Goal: Task Accomplishment & Management: Use online tool/utility

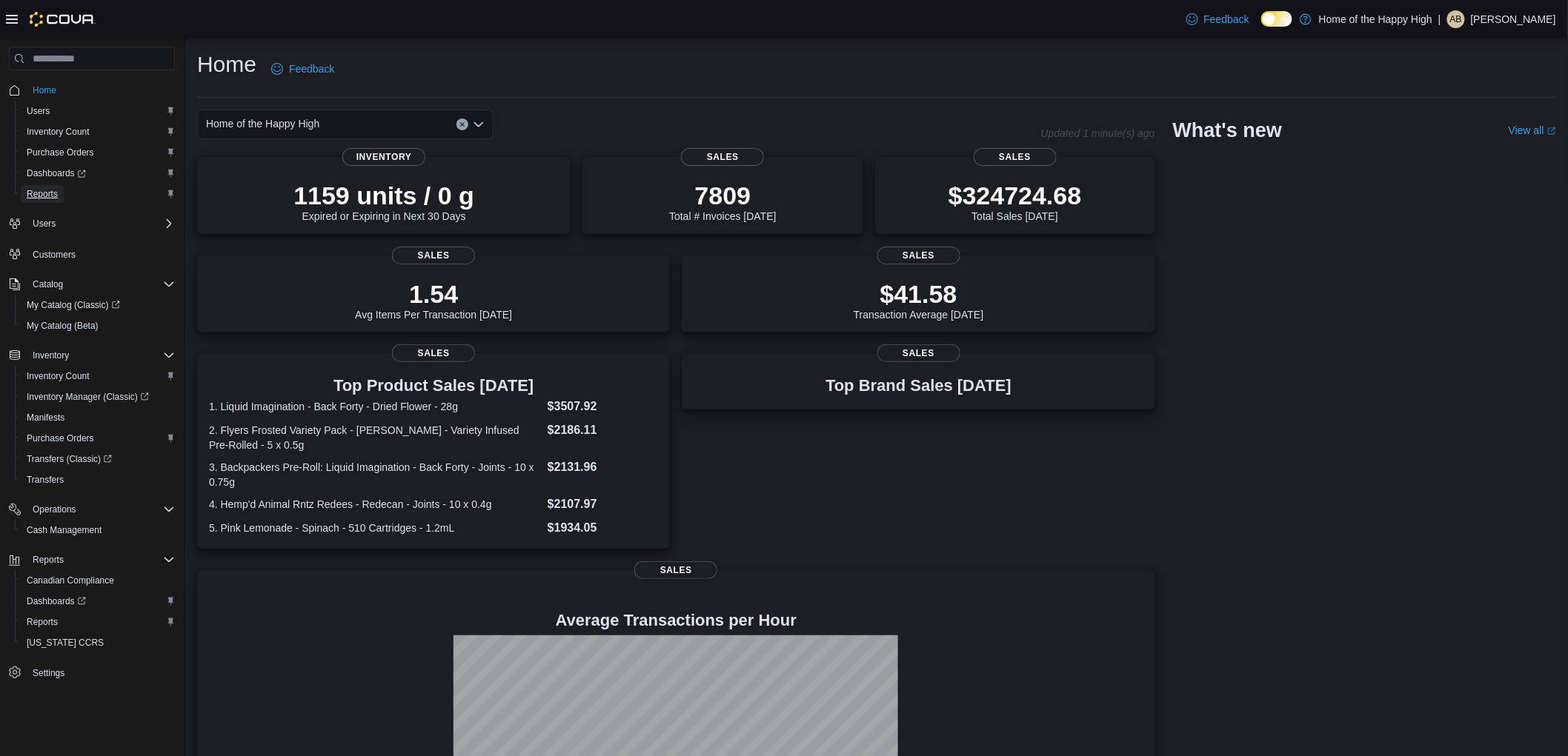
click at [38, 195] on span "Reports" at bounding box center [42, 194] width 31 height 12
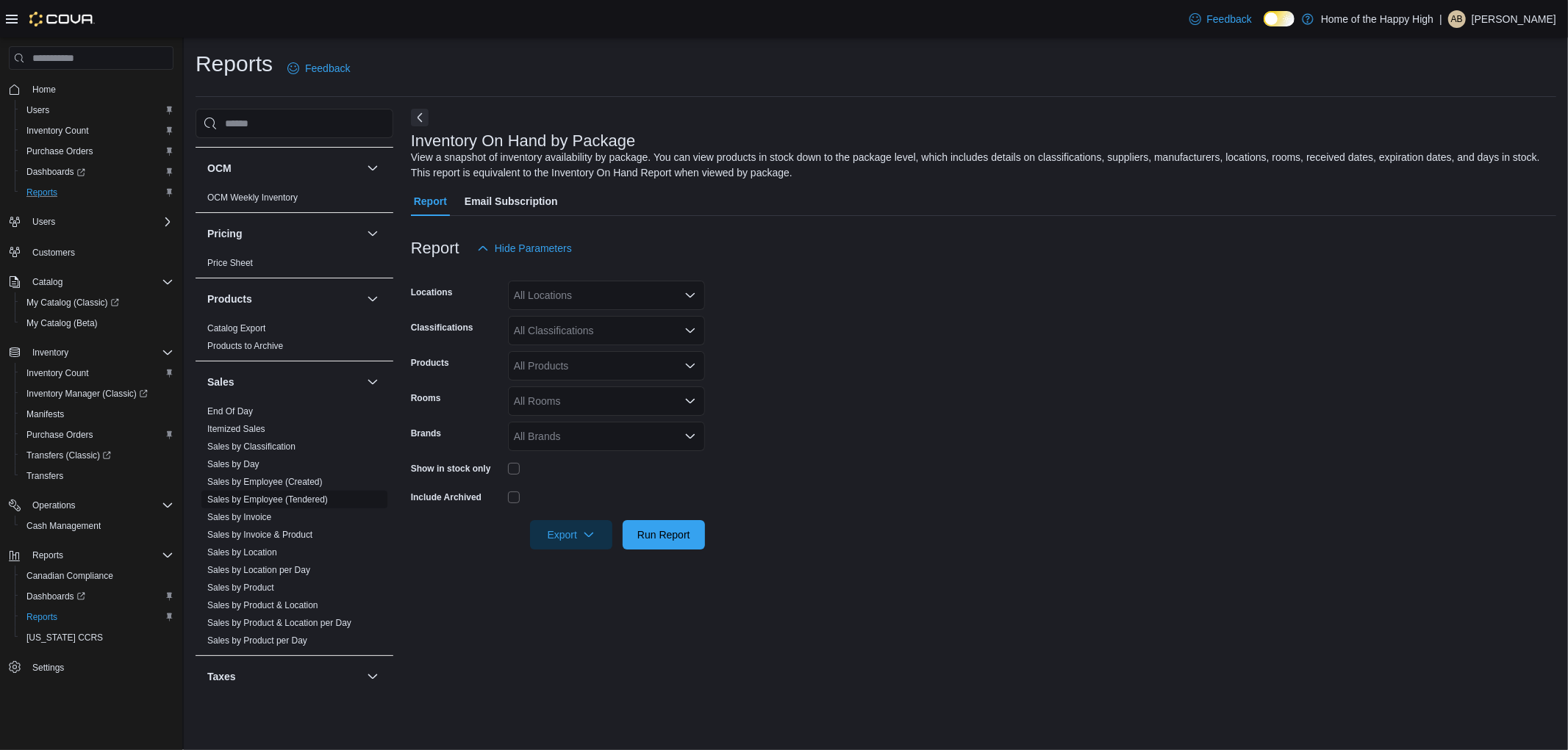
scroll to position [735, 0]
click at [282, 500] on link "Sales by Employee (Tendered)" at bounding box center [268, 495] width 121 height 10
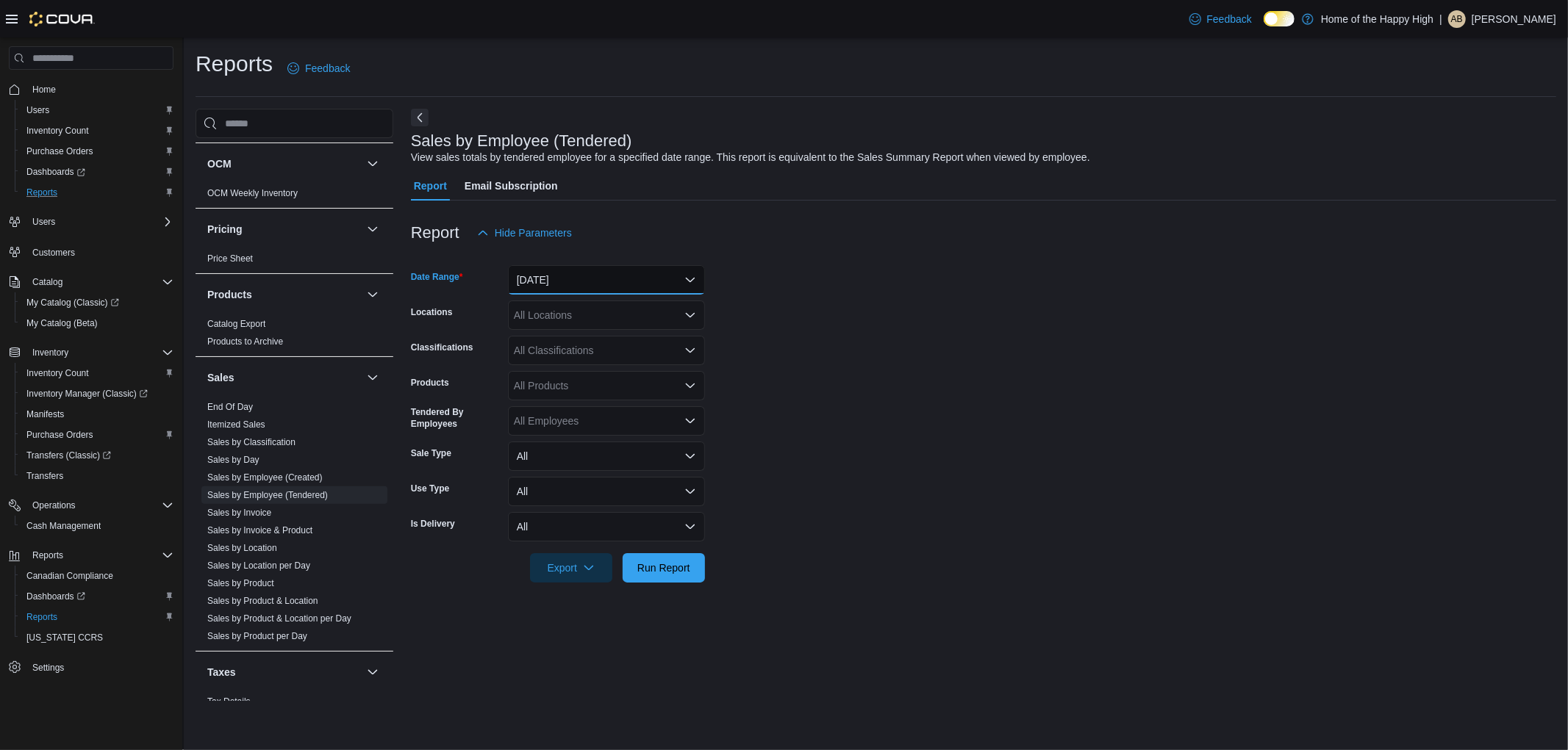
click at [552, 277] on button "[DATE]" at bounding box center [607, 279] width 197 height 30
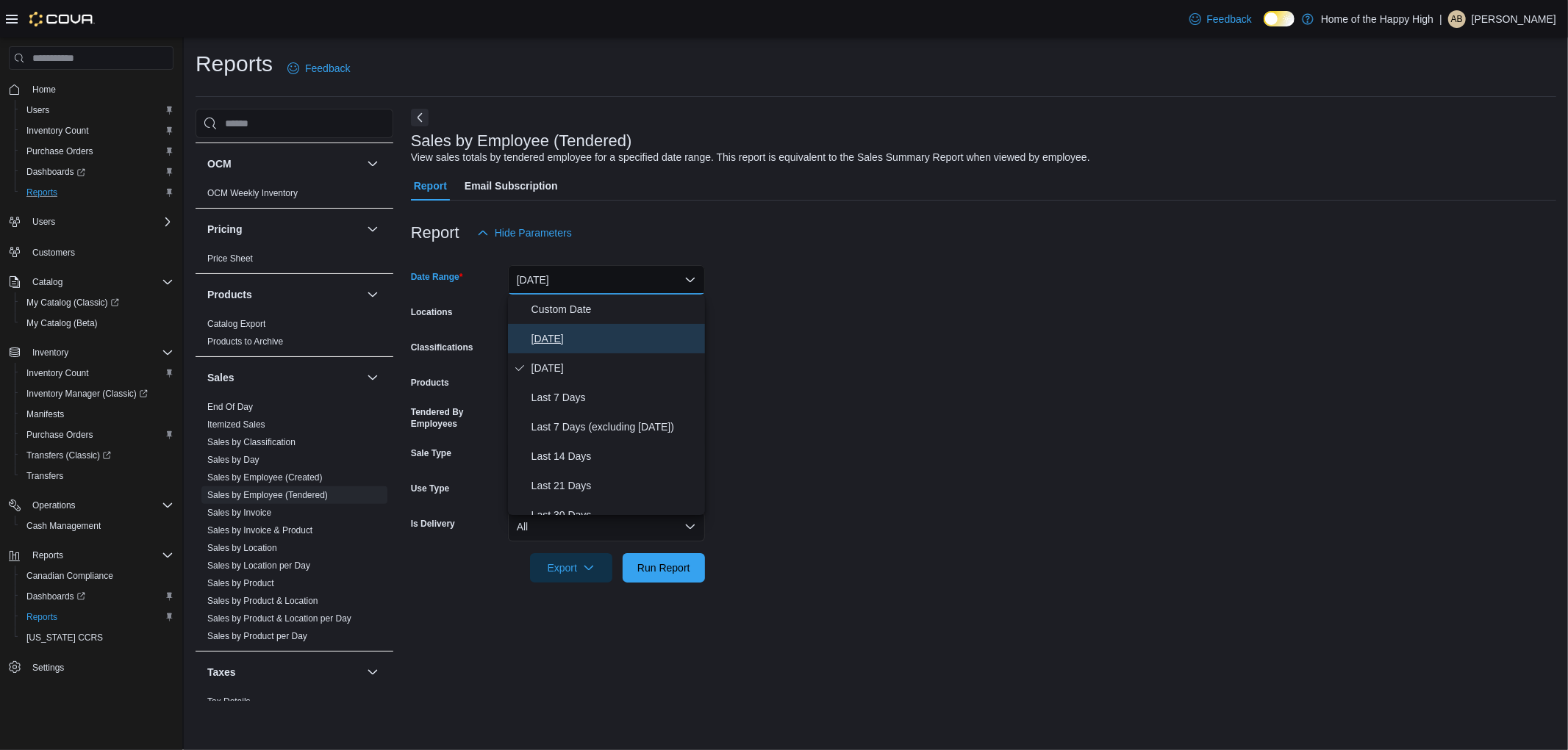
click at [552, 336] on span "[DATE]" at bounding box center [615, 338] width 167 height 18
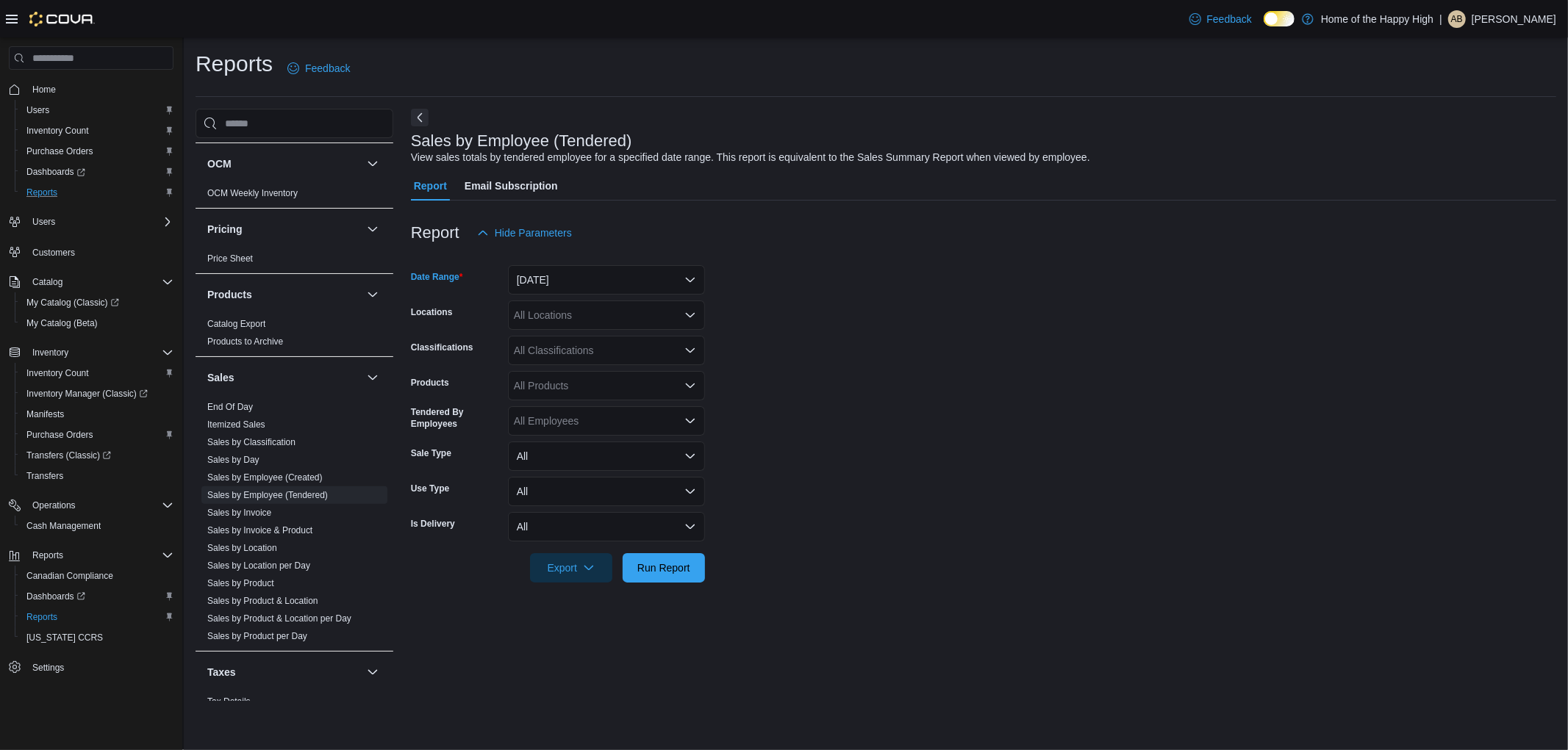
click at [659, 314] on div "All Locations" at bounding box center [607, 315] width 197 height 30
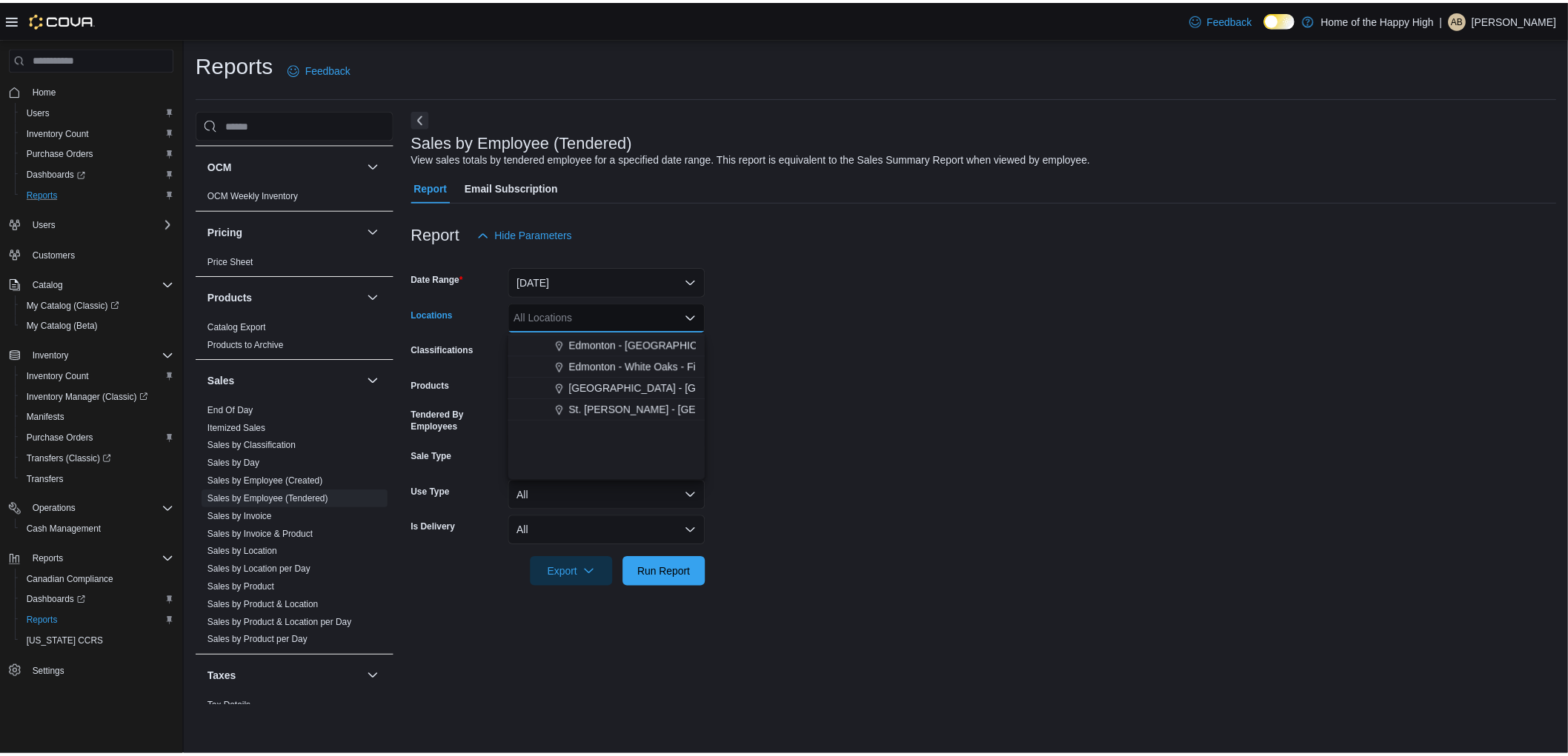
scroll to position [493, 0]
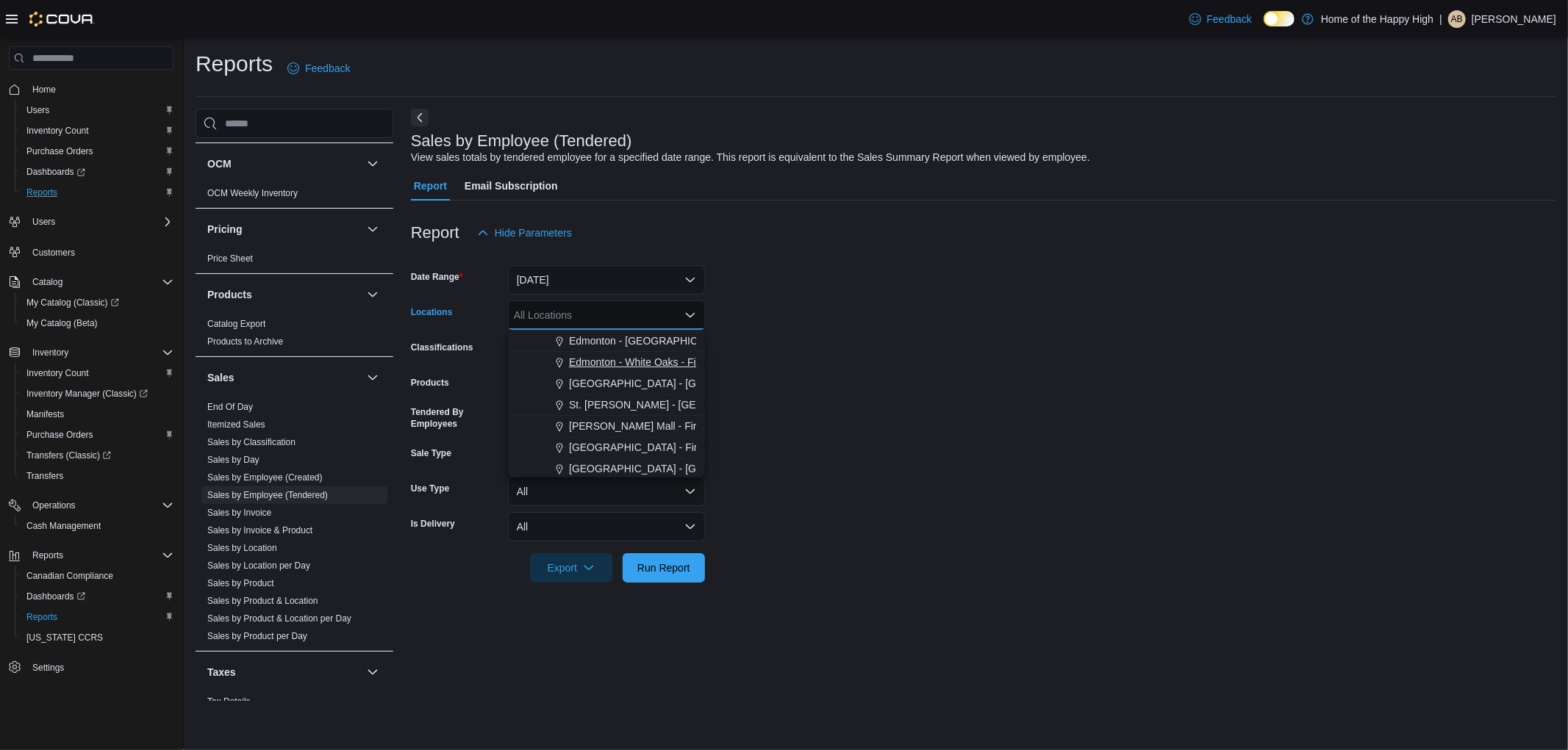
click at [623, 361] on span "Edmonton - White Oaks - Fire & Flower" at bounding box center [659, 362] width 179 height 14
click at [665, 573] on span "Run Report" at bounding box center [664, 567] width 53 height 14
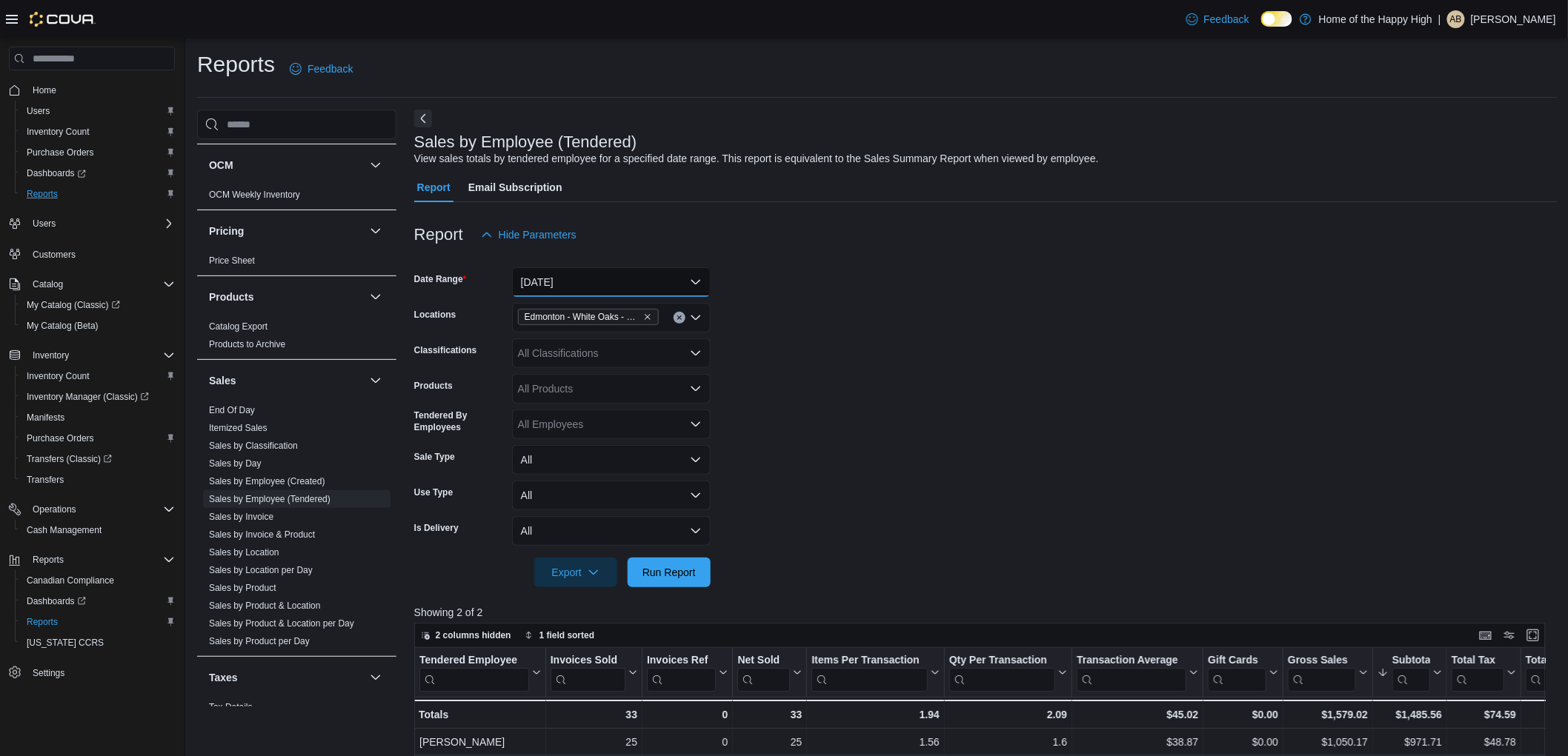
click at [568, 286] on button "[DATE]" at bounding box center [611, 282] width 199 height 30
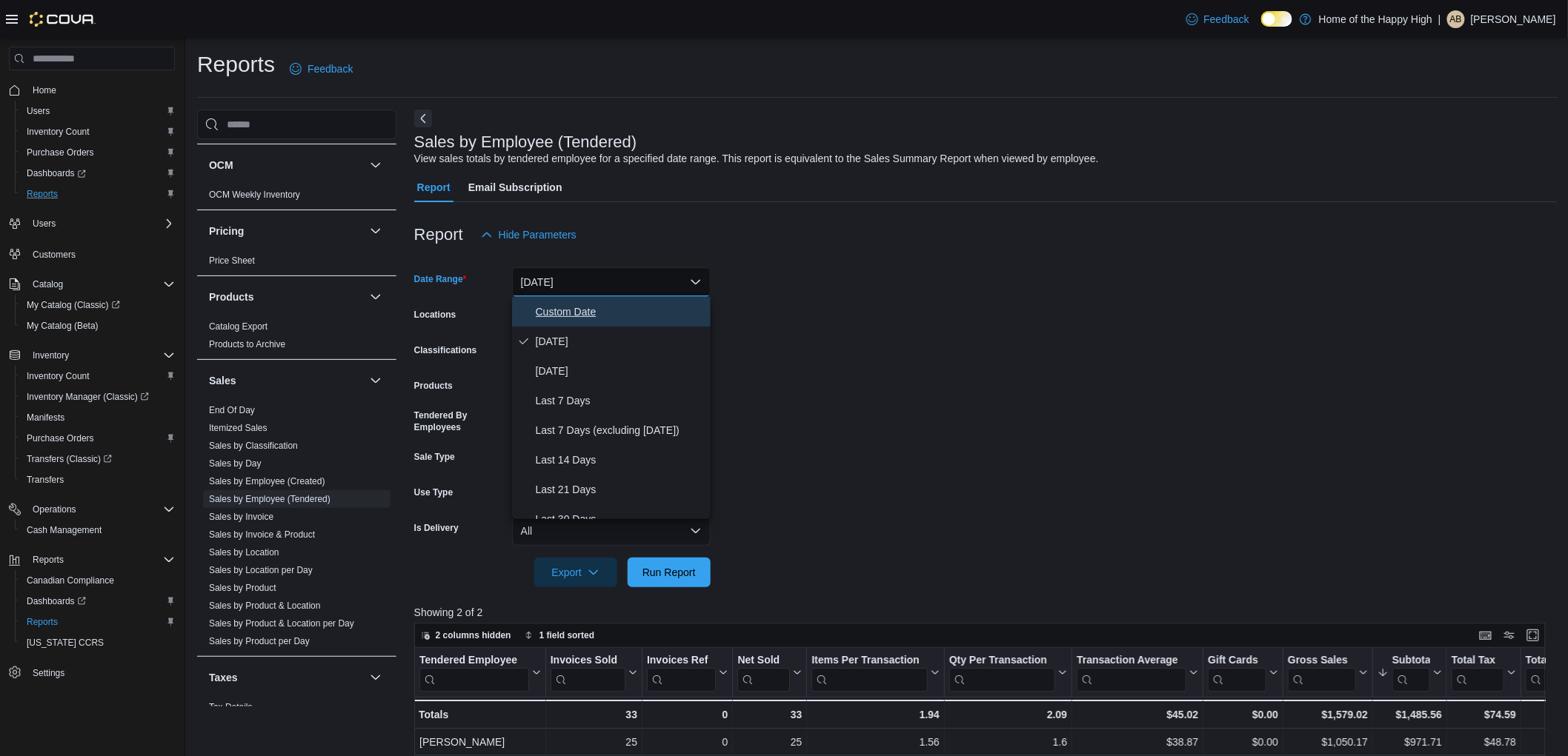
click at [540, 318] on span "Custom Date" at bounding box center [620, 312] width 169 height 18
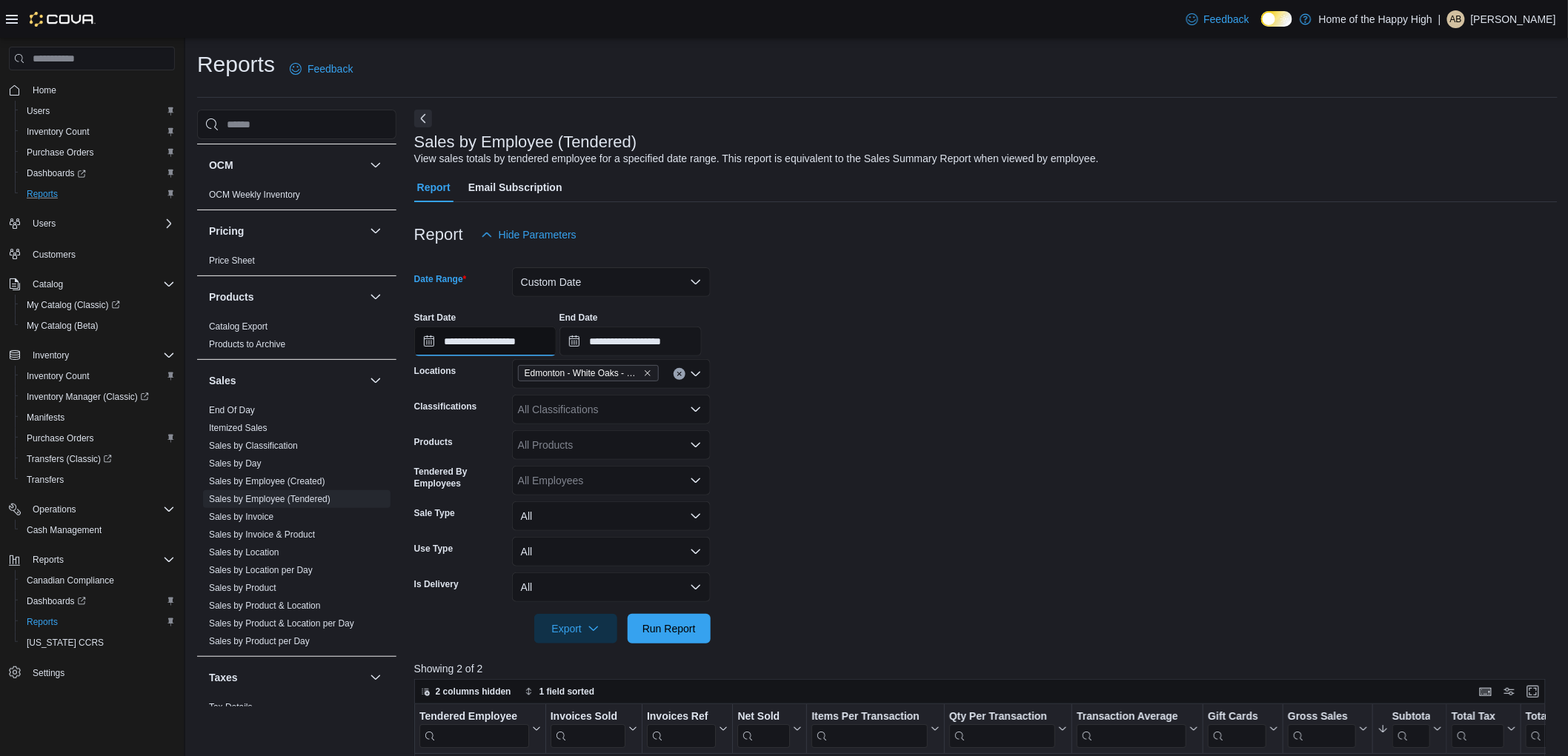
click at [524, 348] on input "**********" at bounding box center [486, 342] width 142 height 30
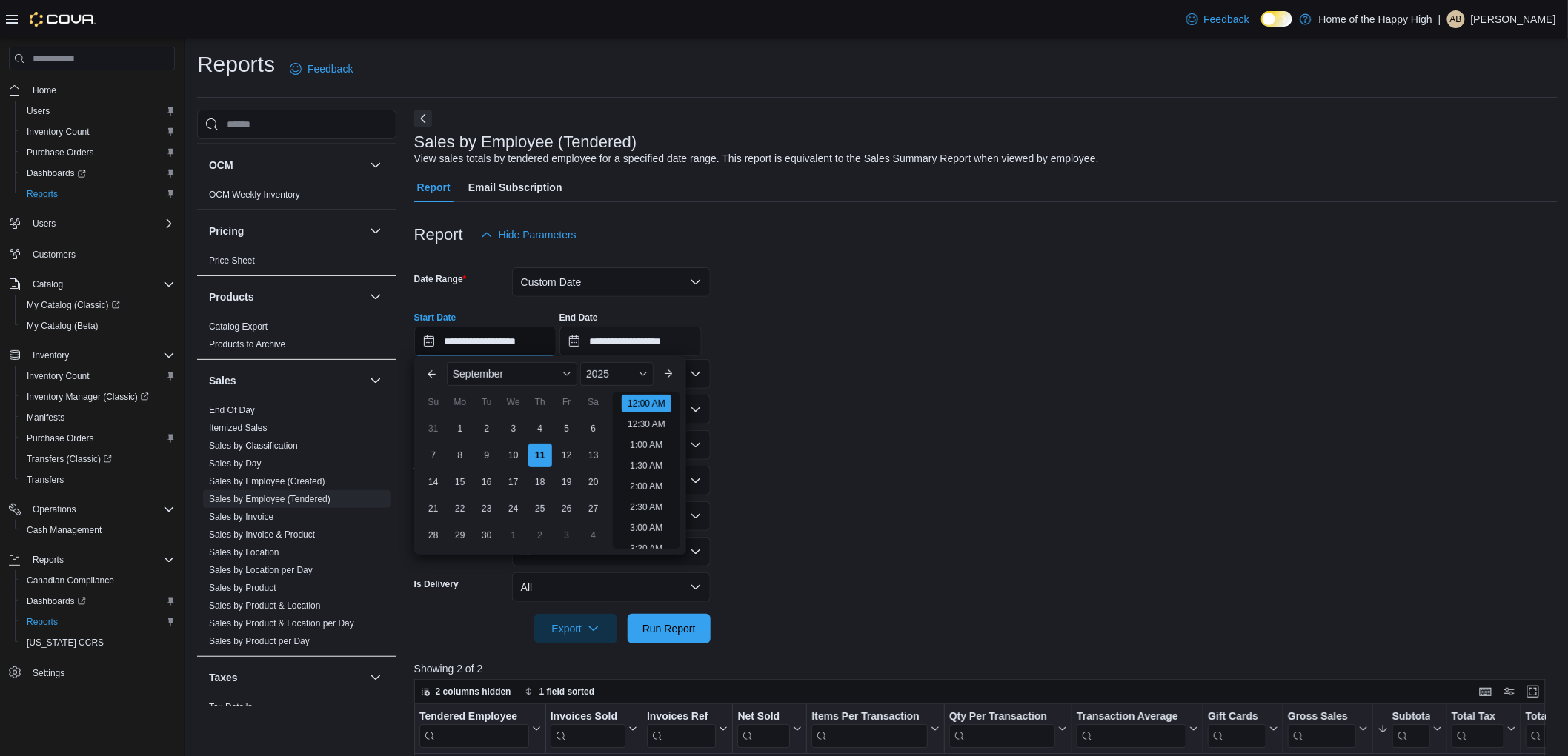
scroll to position [46, 0]
click at [462, 456] on div "8" at bounding box center [460, 455] width 26 height 26
type input "**********"
click at [689, 629] on span "Run Report" at bounding box center [669, 628] width 53 height 15
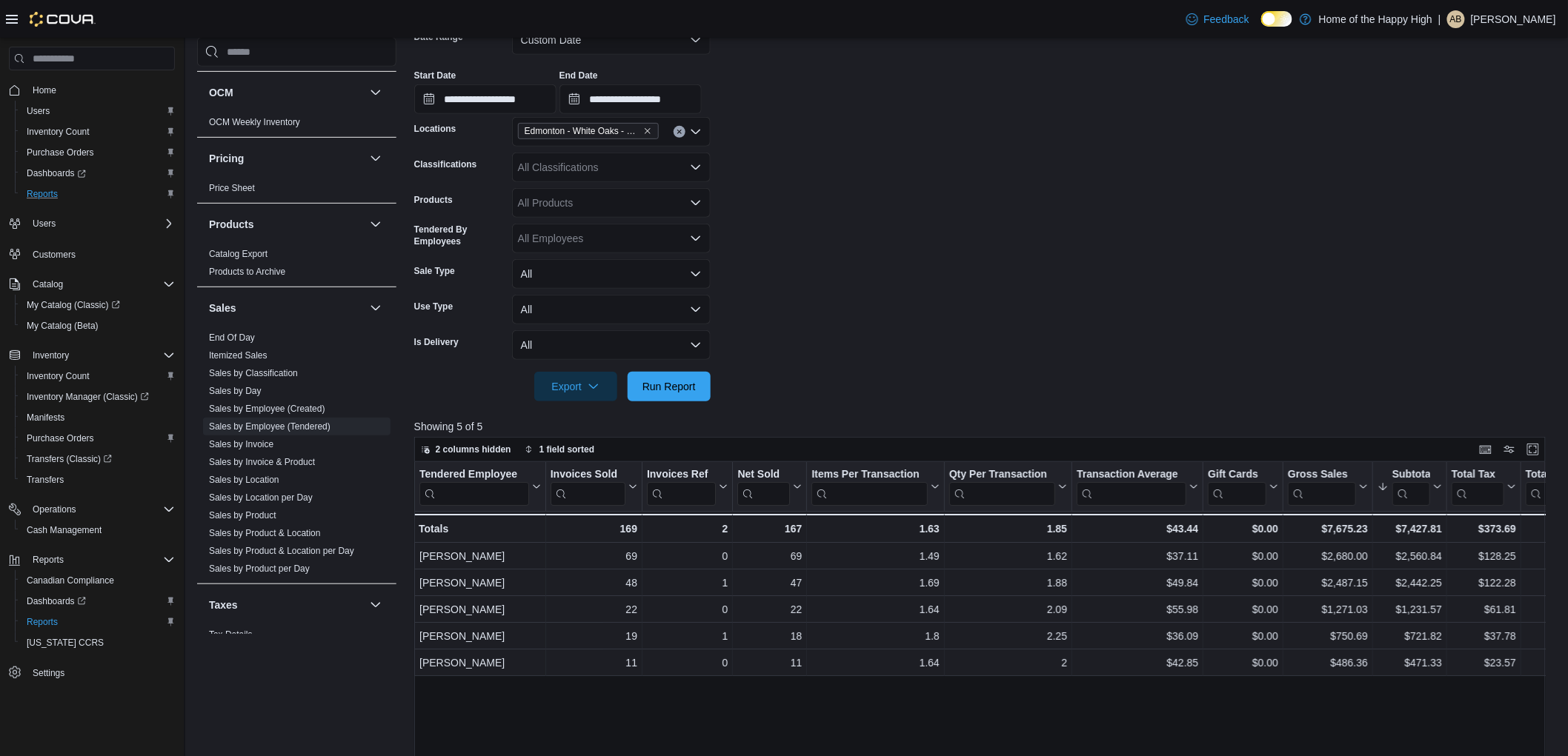
scroll to position [247, 0]
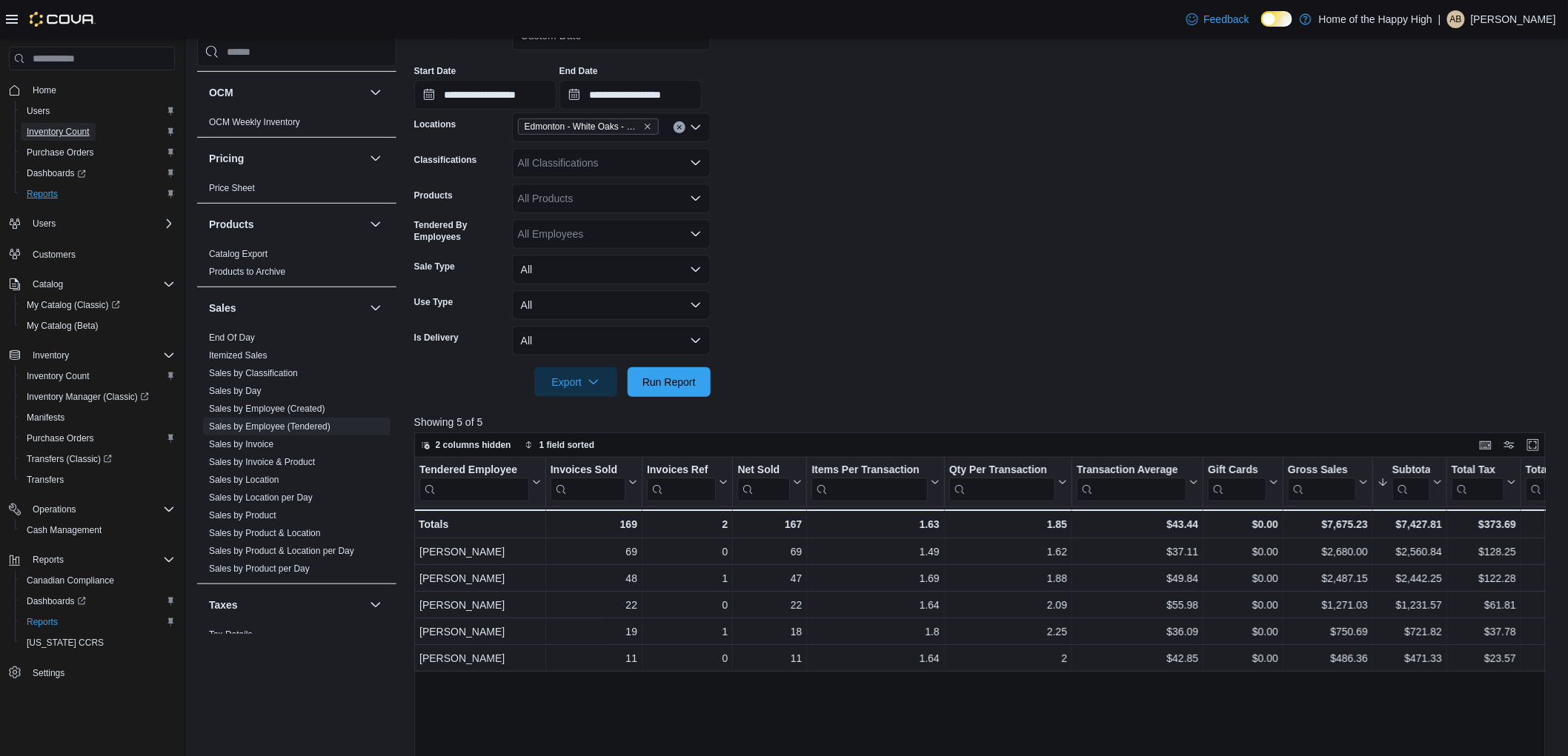
click at [63, 130] on span "Inventory Count" at bounding box center [58, 132] width 63 height 12
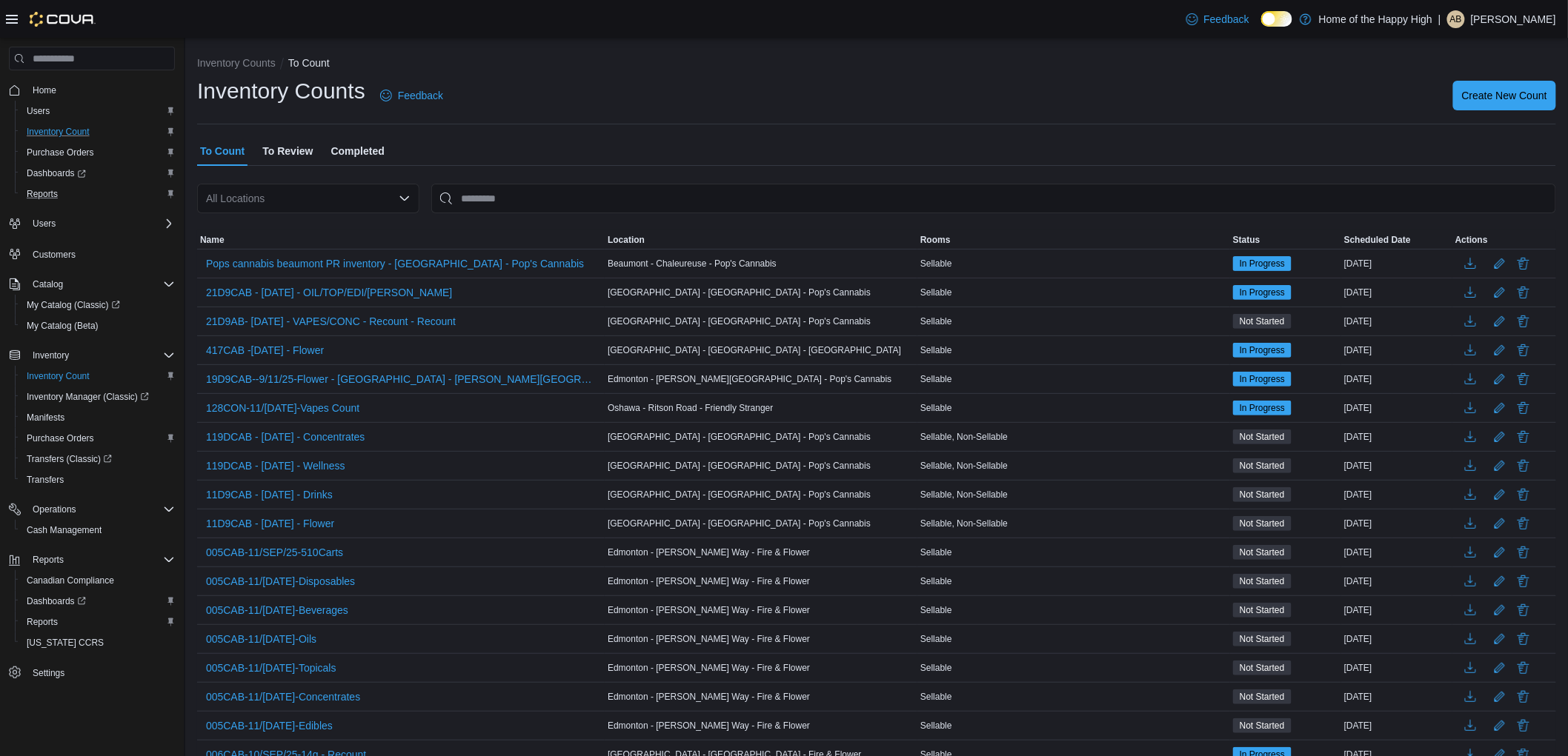
click at [355, 202] on div "All Locations" at bounding box center [308, 199] width 223 height 30
type input "*****"
click at [349, 235] on button "Edmonton - White Oaks - Fire & Flower" at bounding box center [308, 245] width 223 height 21
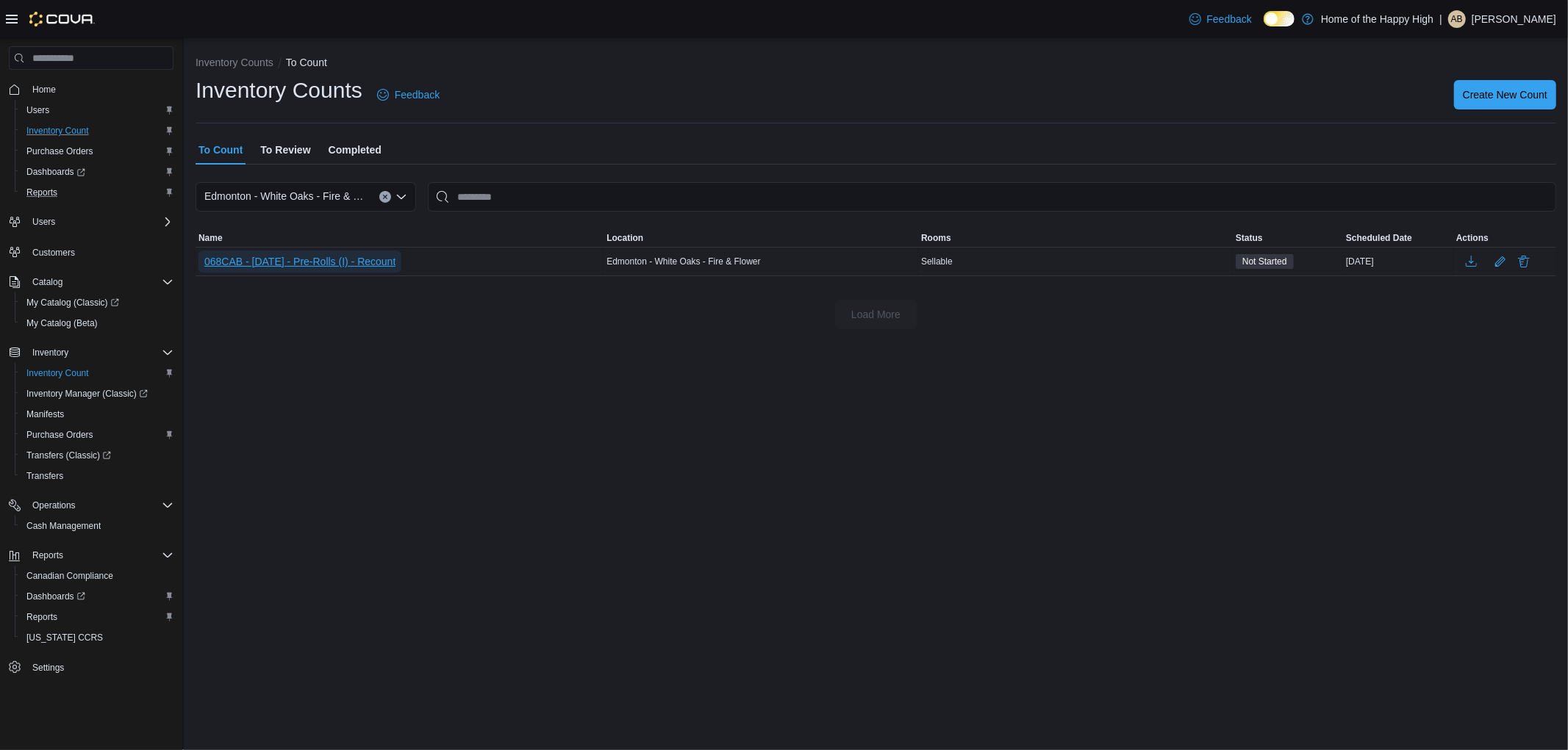
click at [383, 259] on span "068CAB - [DATE] - Pre-Rolls (I) - Recount" at bounding box center [300, 261] width 191 height 14
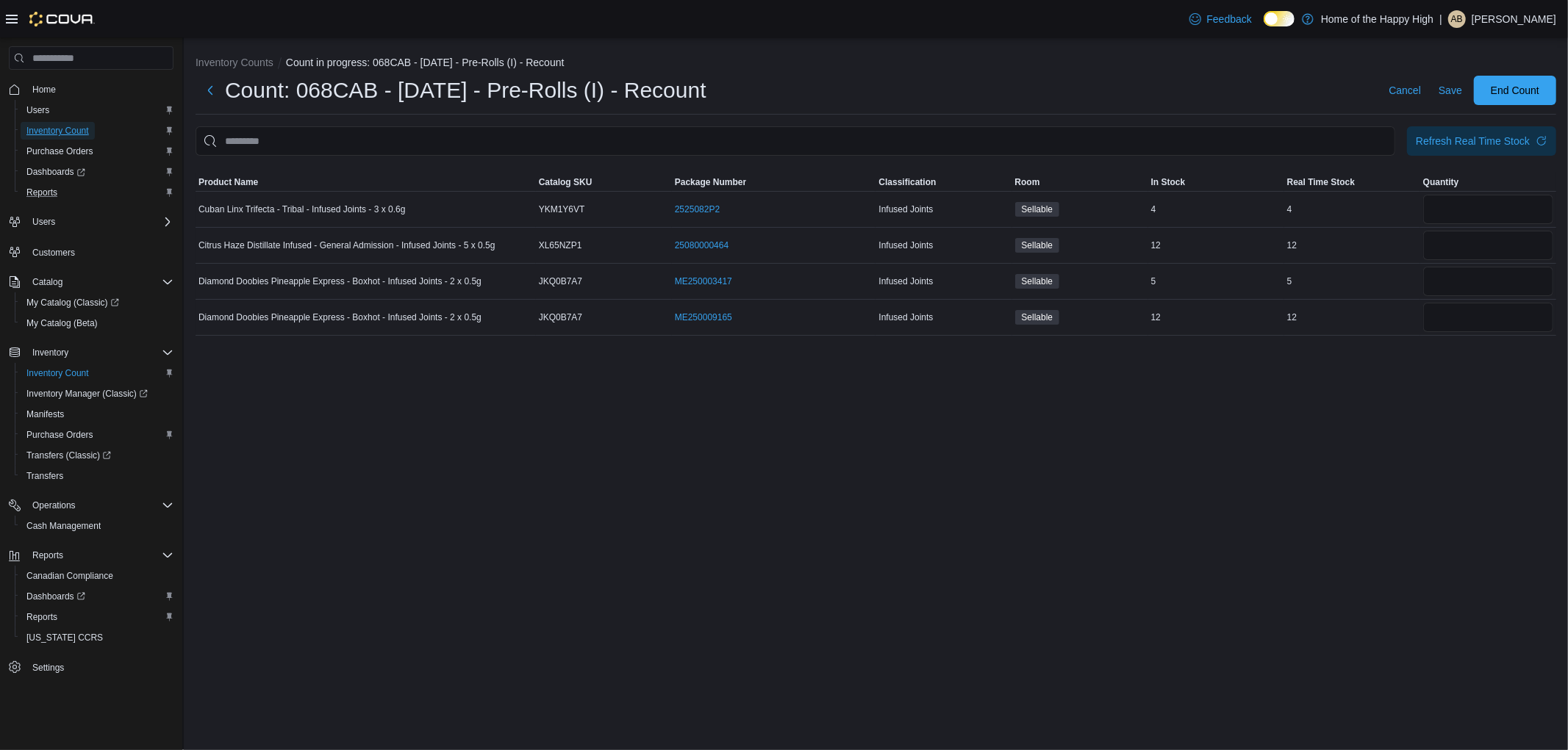
click at [79, 130] on span "Inventory Count" at bounding box center [58, 131] width 63 height 12
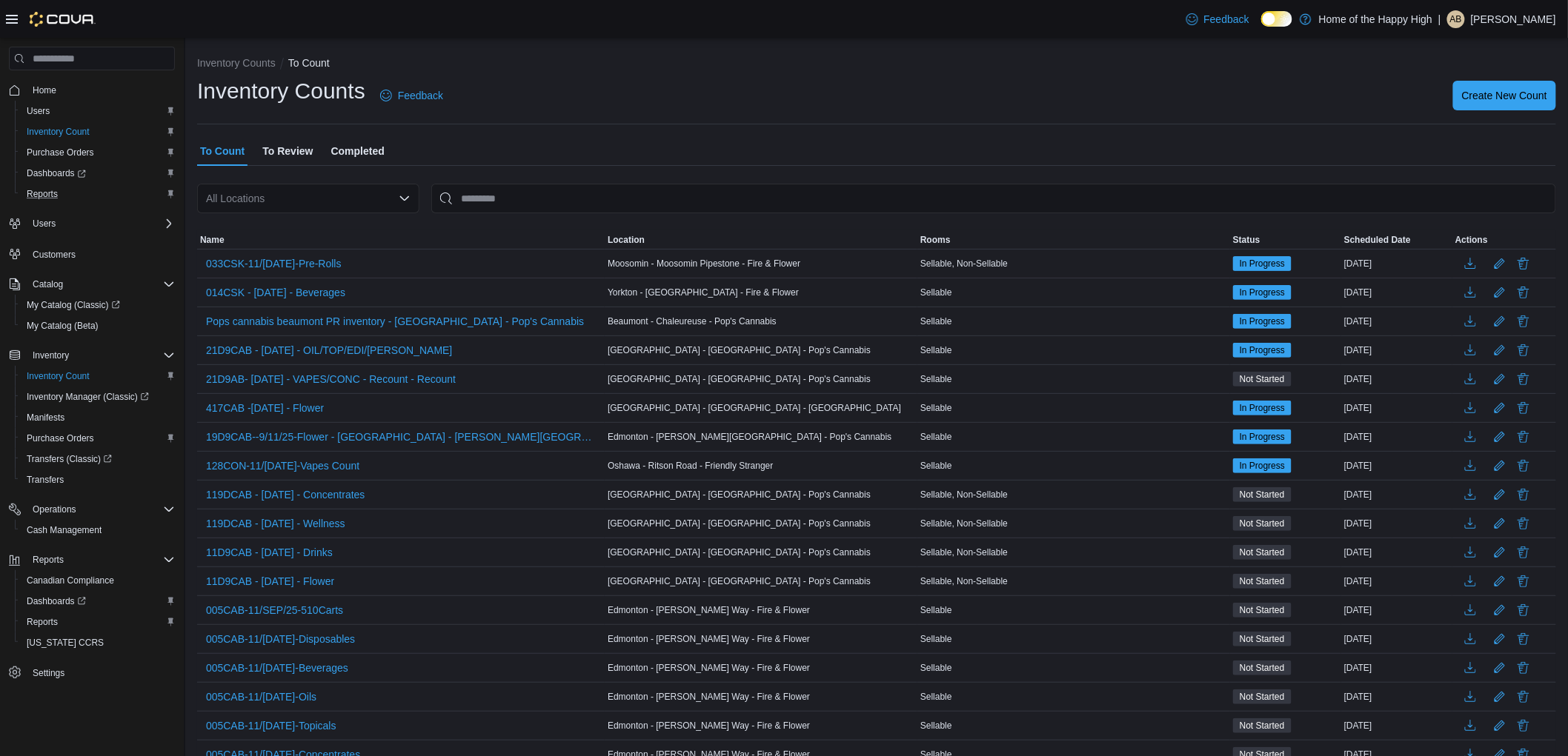
click at [279, 202] on div "All Locations" at bounding box center [308, 199] width 223 height 30
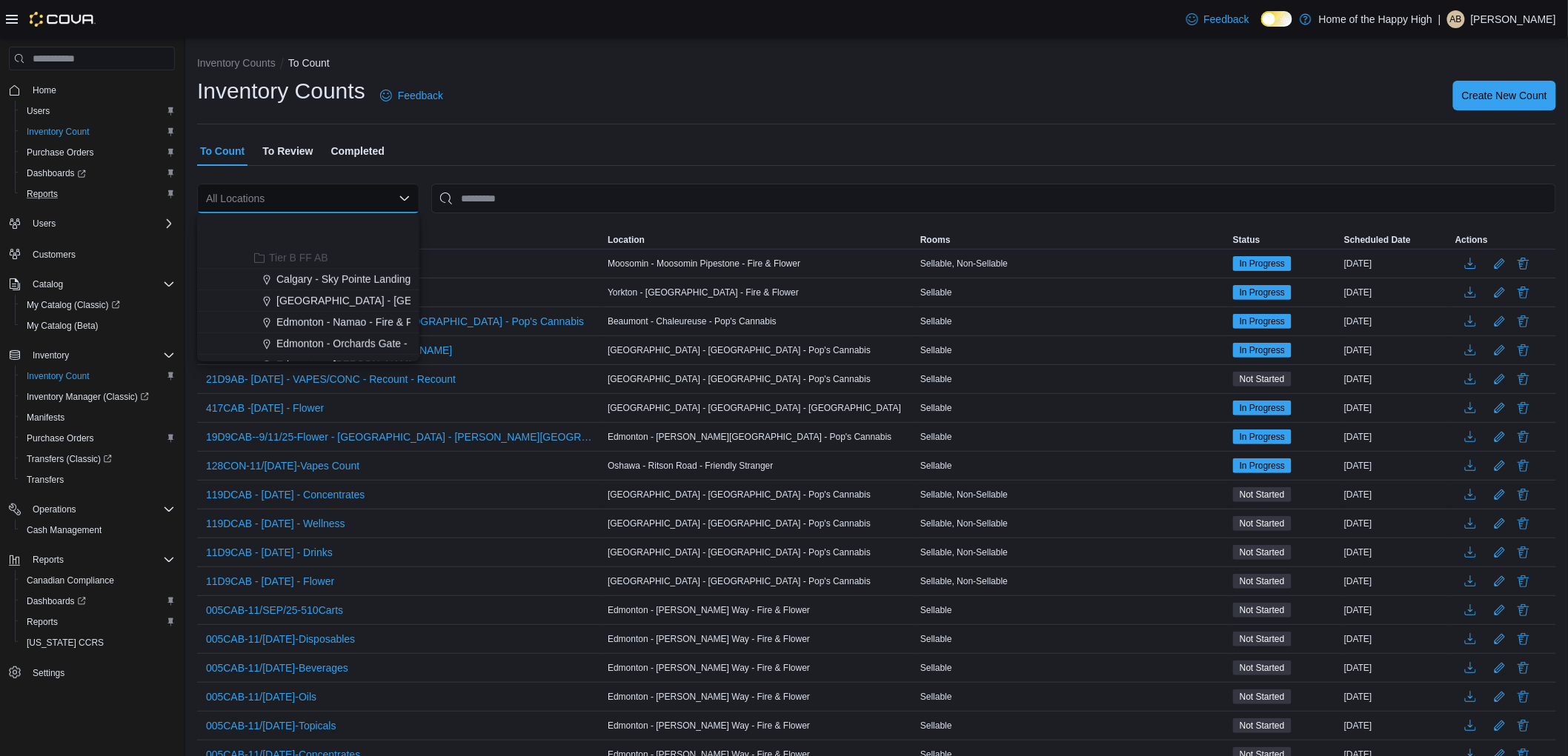
scroll to position [411, 0]
click at [391, 328] on span "Edmonton - White Oaks - Fire & Flower" at bounding box center [367, 328] width 181 height 15
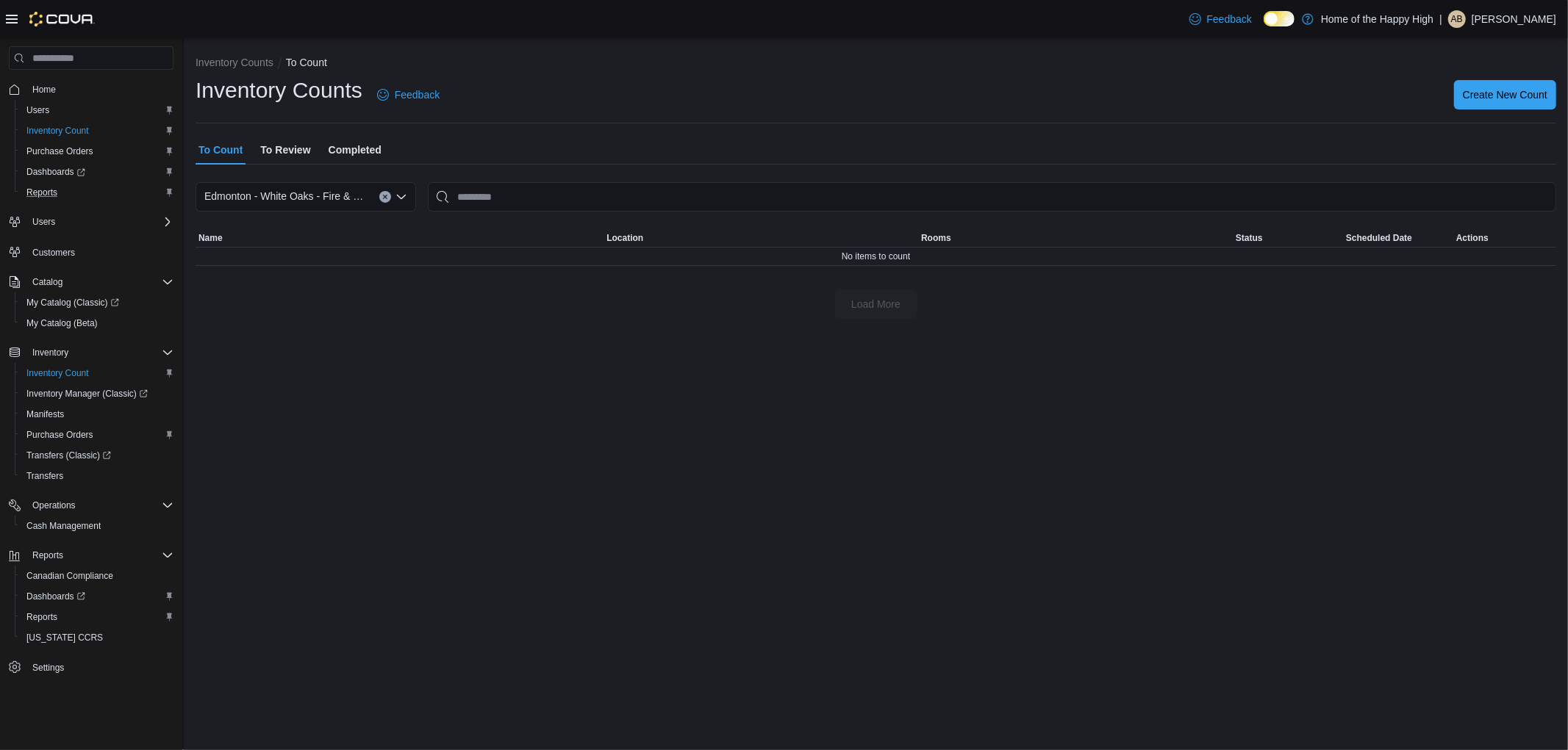
click at [278, 149] on span "To Review" at bounding box center [285, 149] width 50 height 30
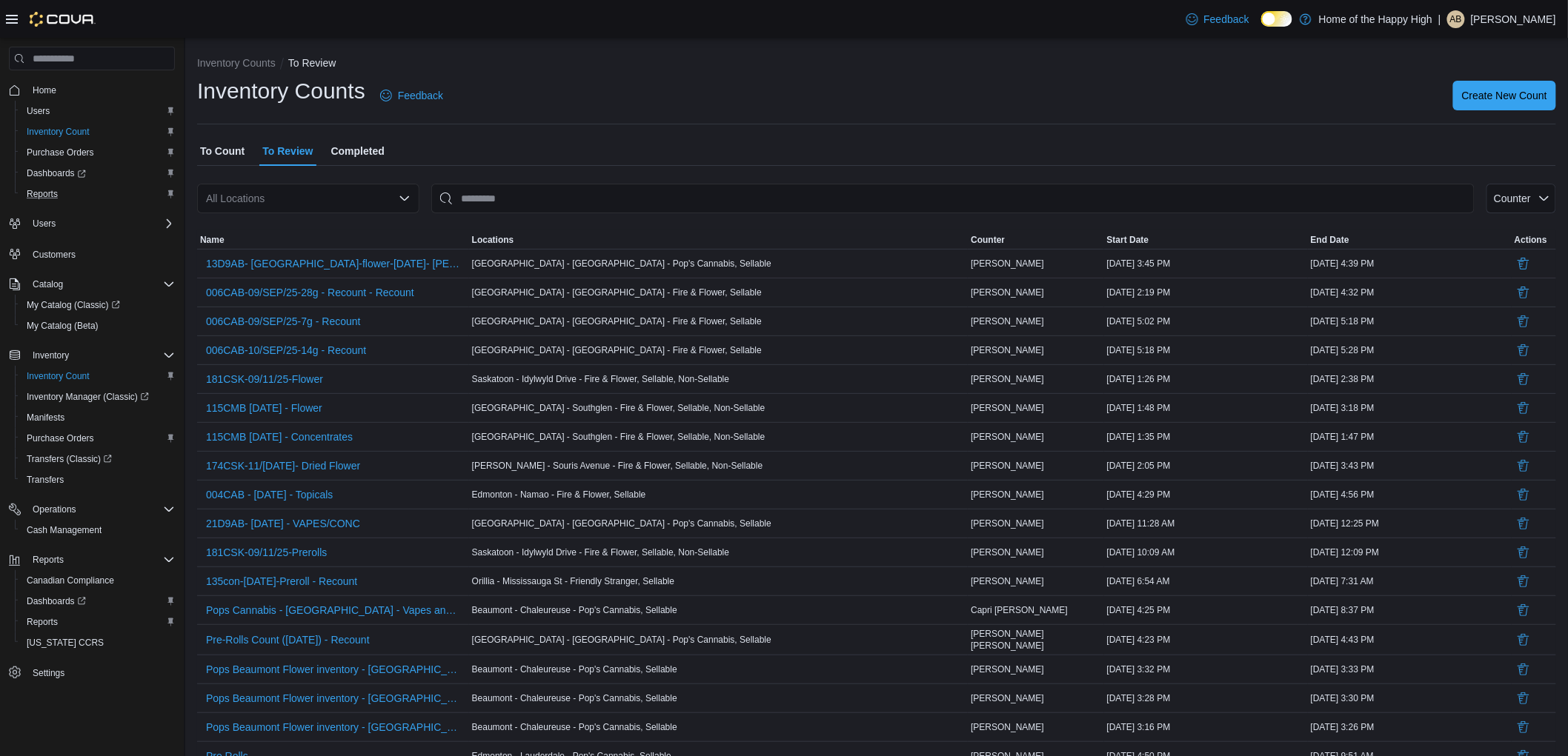
click at [396, 202] on div "All Locations" at bounding box center [308, 199] width 223 height 30
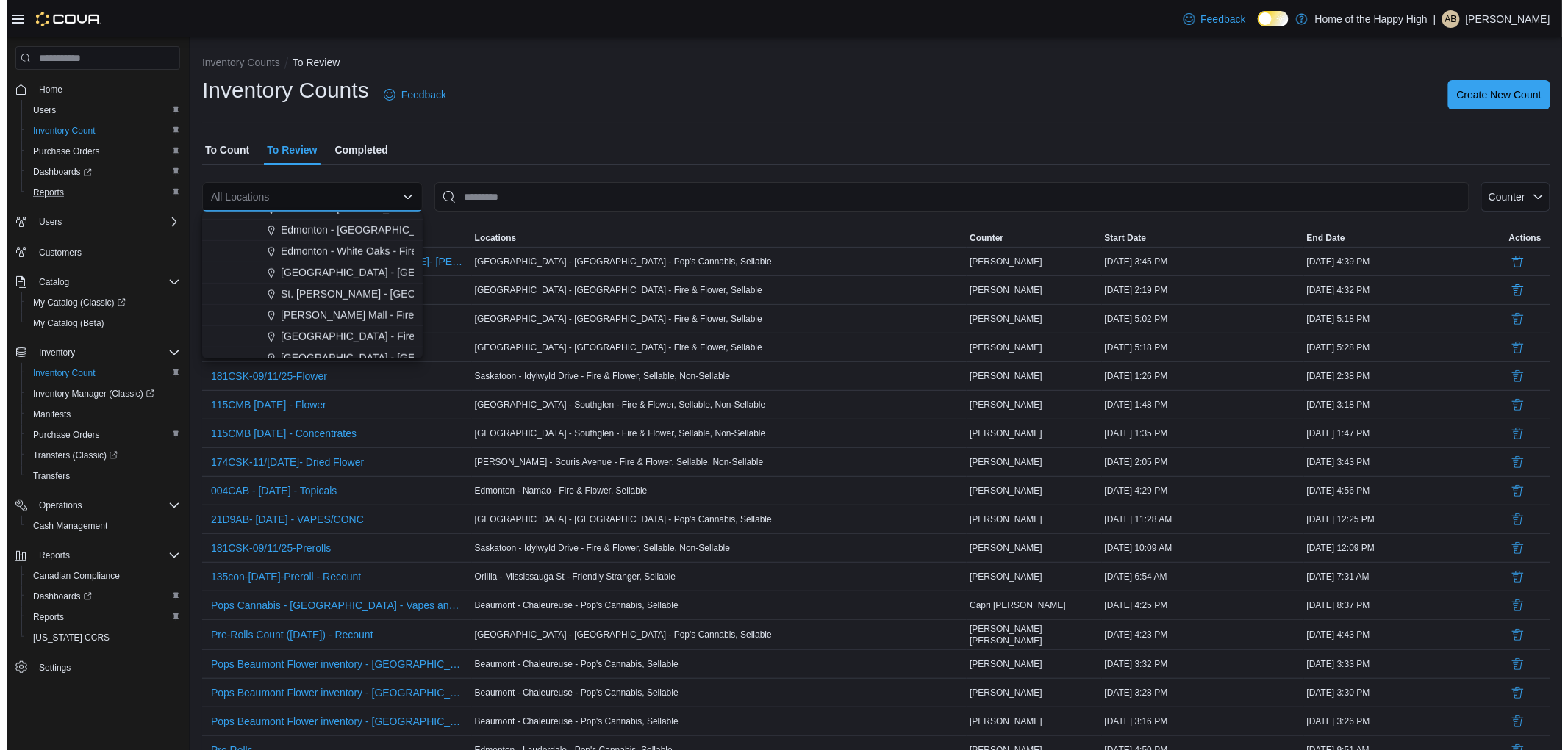
scroll to position [489, 0]
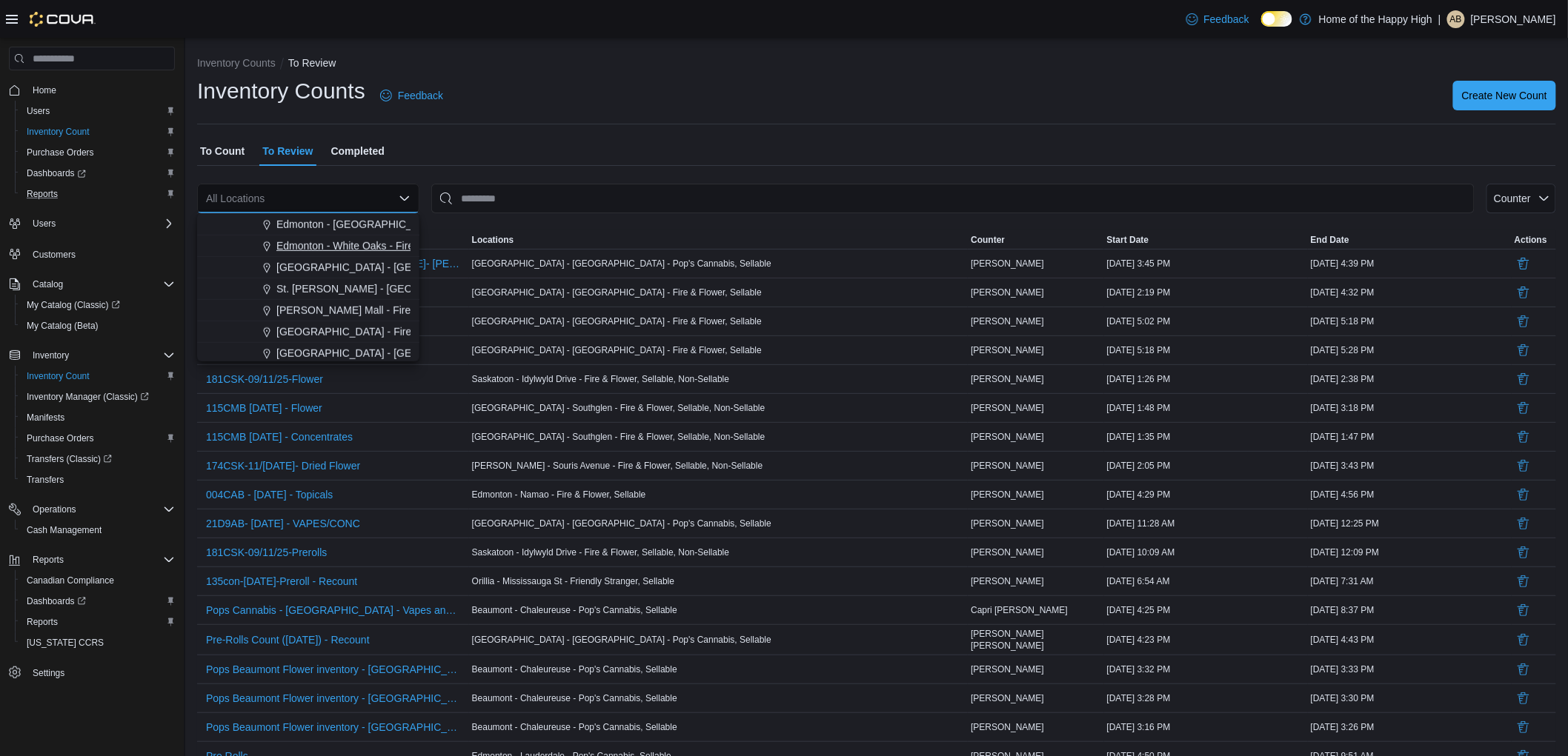
click at [353, 249] on span "Edmonton - White Oaks - Fire & Flower" at bounding box center [367, 246] width 181 height 15
